Goal: Find specific fact: Find specific fact

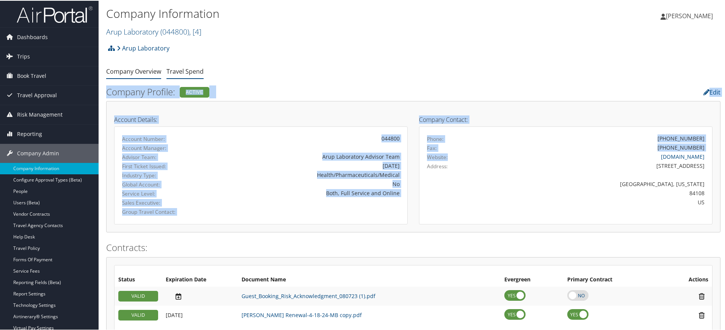
drag, startPoint x: 493, startPoint y: 158, endPoint x: 201, endPoint y: 76, distance: 303.2
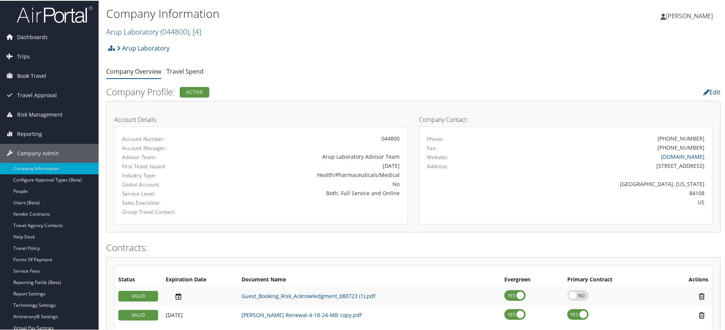
click at [173, 32] on span "( 044800 )" at bounding box center [174, 31] width 29 height 10
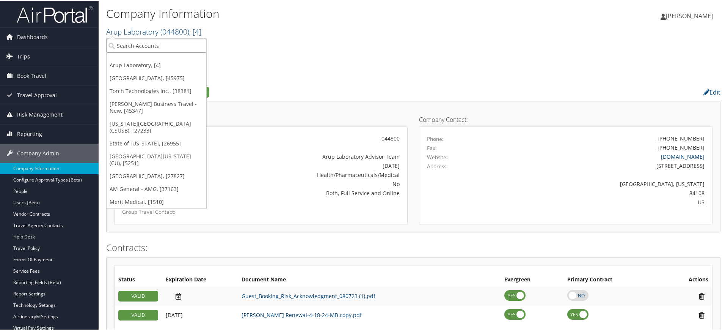
click at [143, 44] on input "search" at bounding box center [157, 45] width 100 height 14
paste input "[GEOGRAPHIC_DATA]"
type input "[GEOGRAPHIC_DATA]"
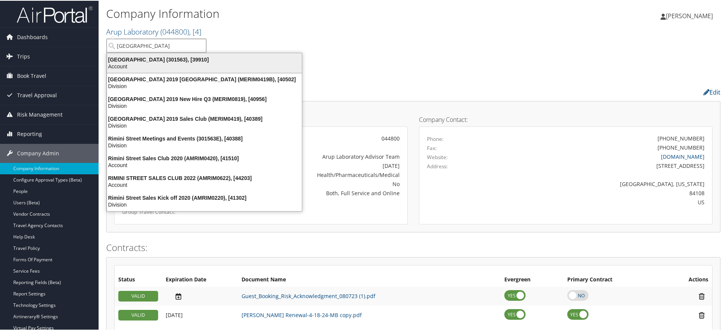
click at [164, 59] on div "Rimini Street (301563), [39910]" at bounding box center [204, 58] width 204 height 7
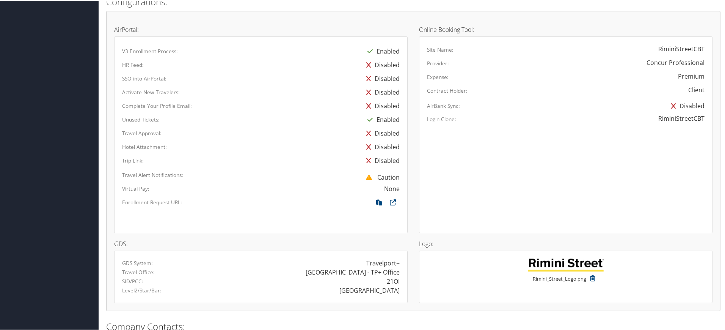
scroll to position [463, 0]
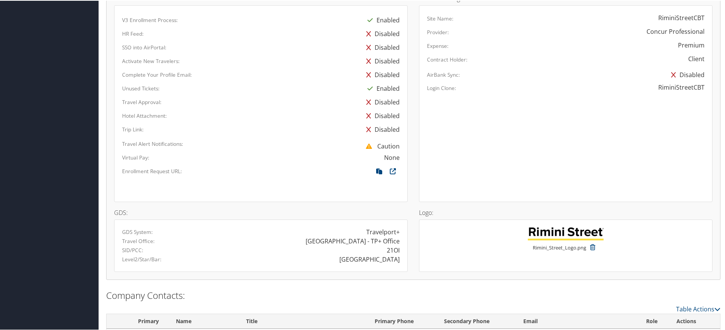
click at [392, 249] on div "21OI" at bounding box center [393, 249] width 13 height 9
copy div "21OI"
